Goal: Task Accomplishment & Management: Manage account settings

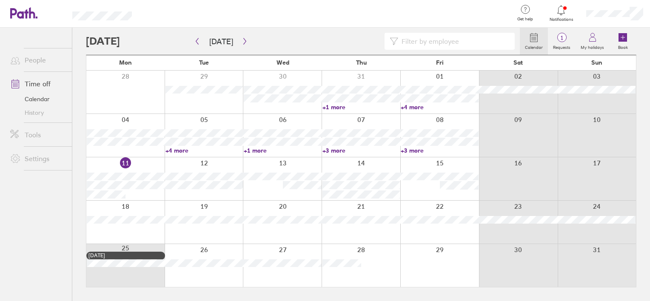
click at [562, 11] on icon at bounding box center [561, 10] width 10 height 10
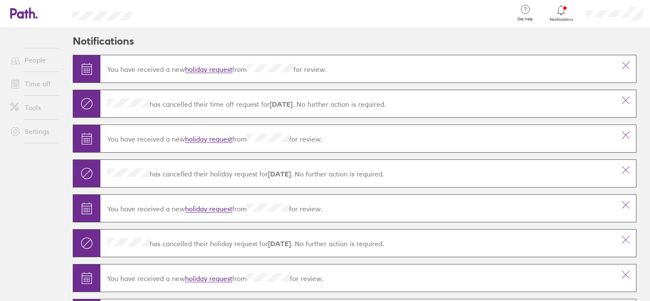
click at [216, 68] on link "holiday request" at bounding box center [208, 69] width 47 height 9
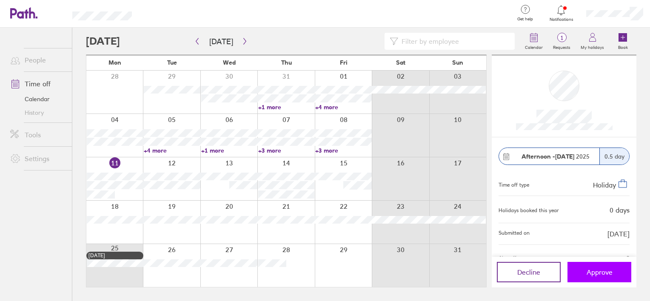
click at [585, 268] on button "Approve" at bounding box center [599, 272] width 64 height 20
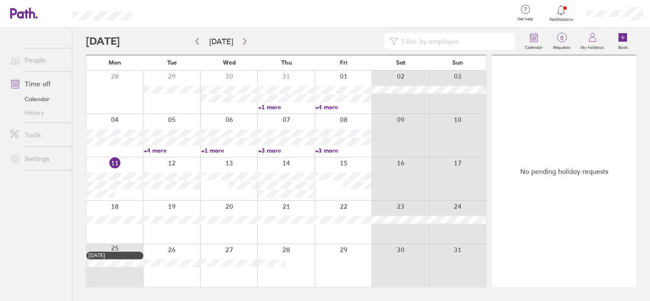
click at [558, 10] on icon at bounding box center [561, 10] width 10 height 10
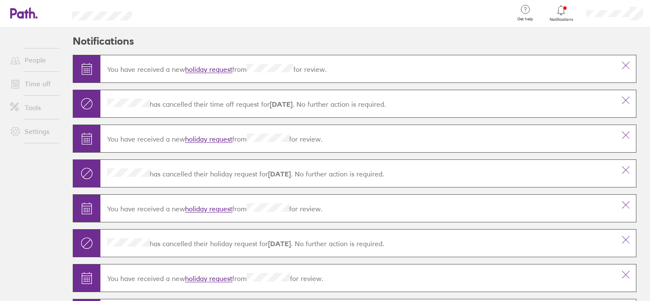
click at [208, 68] on link "holiday request" at bounding box center [208, 69] width 47 height 9
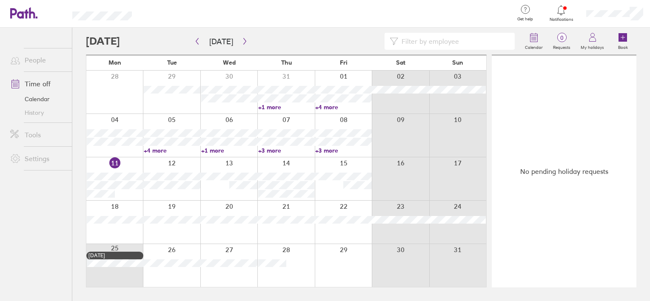
click at [18, 15] on icon at bounding box center [19, 13] width 18 height 10
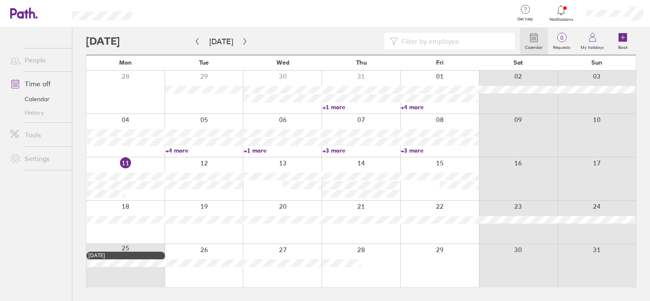
click at [562, 6] on icon at bounding box center [561, 10] width 7 height 10
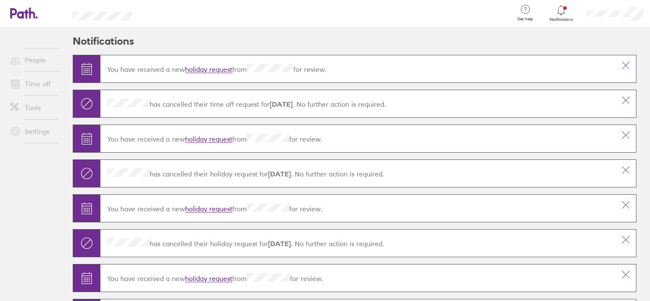
click at [221, 68] on link "holiday request" at bounding box center [208, 69] width 47 height 9
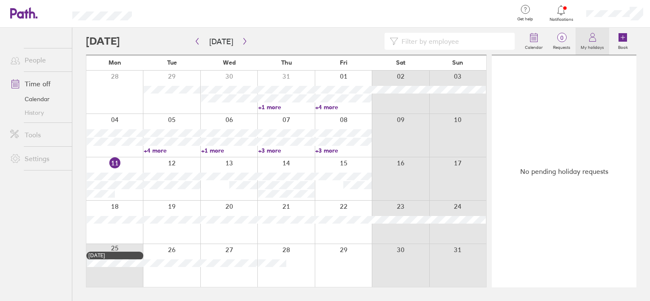
click at [592, 37] on icon at bounding box center [592, 39] width 6 height 4
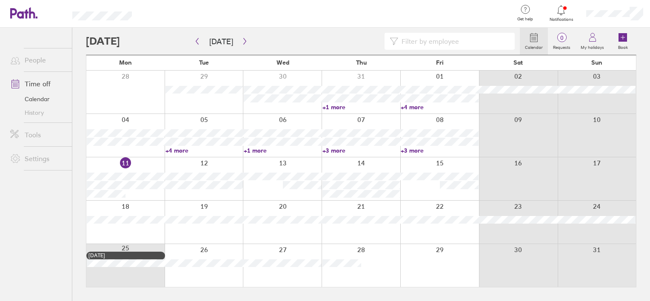
click at [558, 9] on icon at bounding box center [561, 10] width 7 height 10
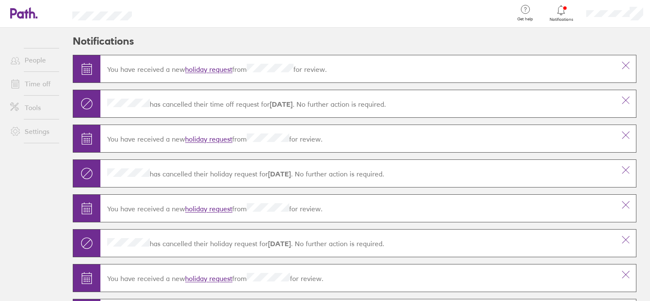
click at [443, 66] on p "You have received a new holiday request from for review." at bounding box center [357, 69] width 501 height 10
click at [202, 70] on link "holiday request" at bounding box center [208, 69] width 47 height 9
